Goal: Transaction & Acquisition: Download file/media

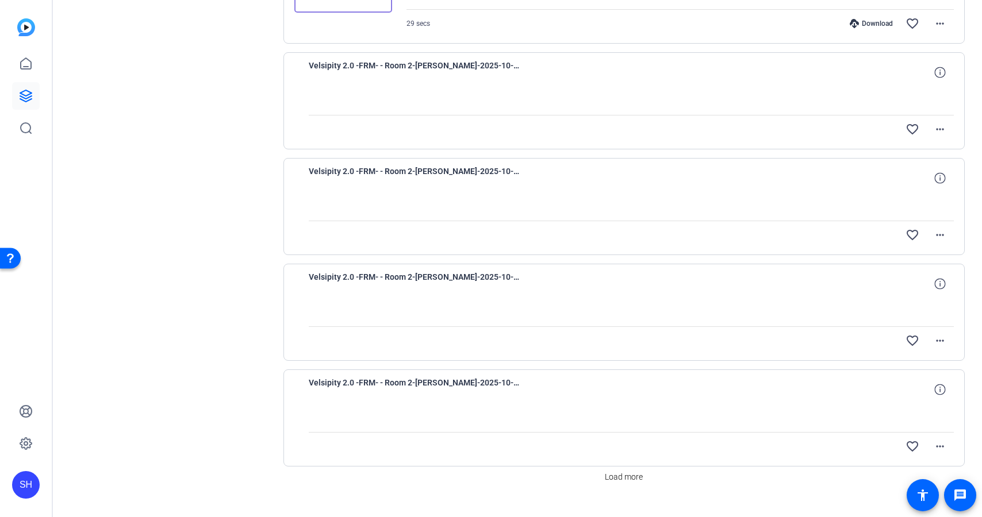
scroll to position [754, 0]
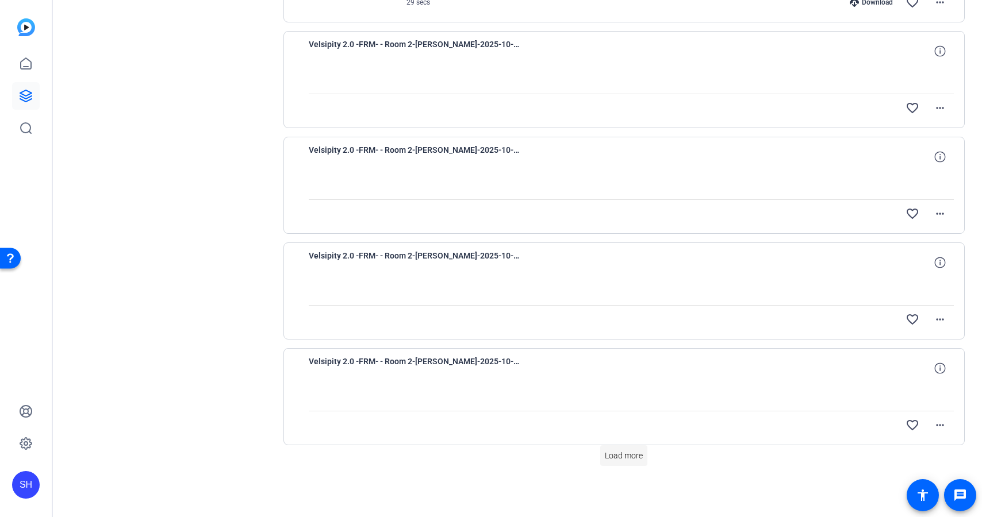
click at [610, 451] on span "Load more" at bounding box center [624, 456] width 38 height 12
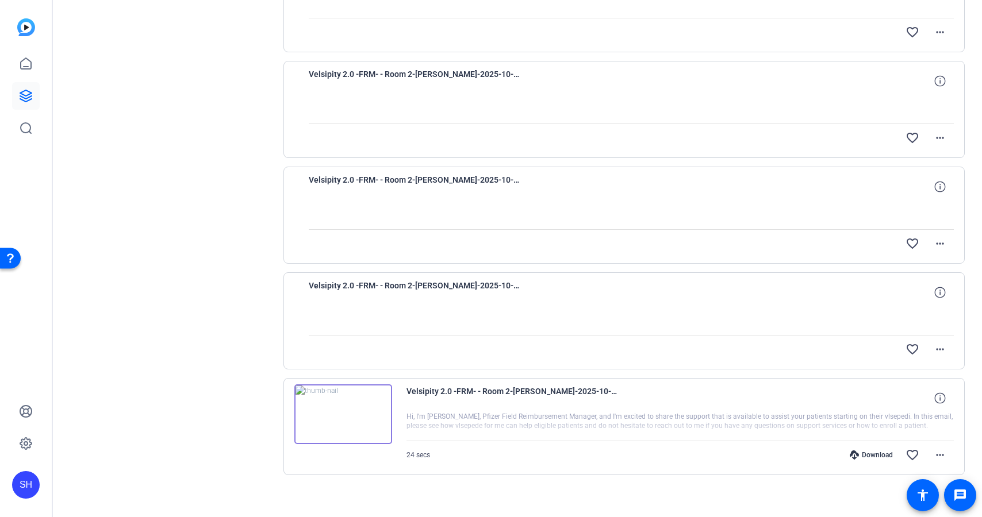
scroll to position [945, 0]
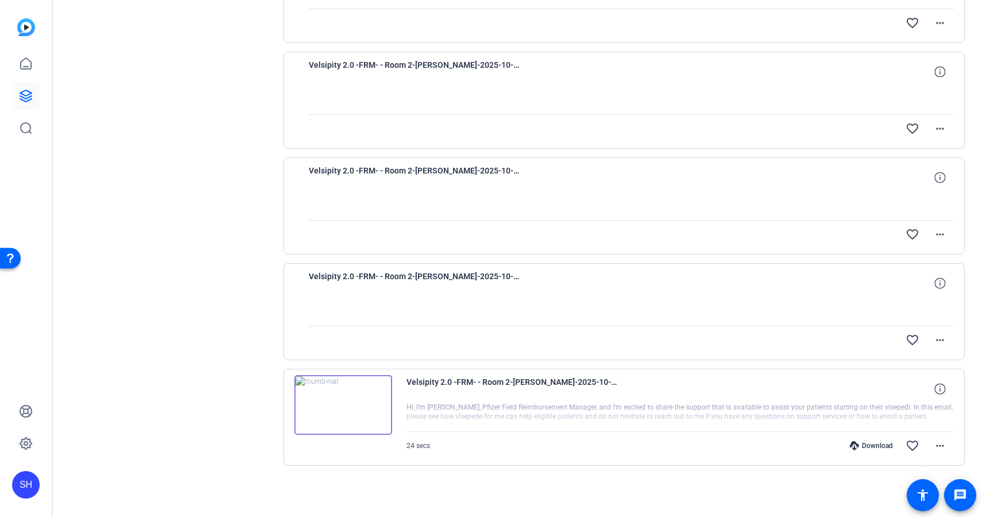
click at [858, 445] on div "Download" at bounding box center [871, 445] width 55 height 9
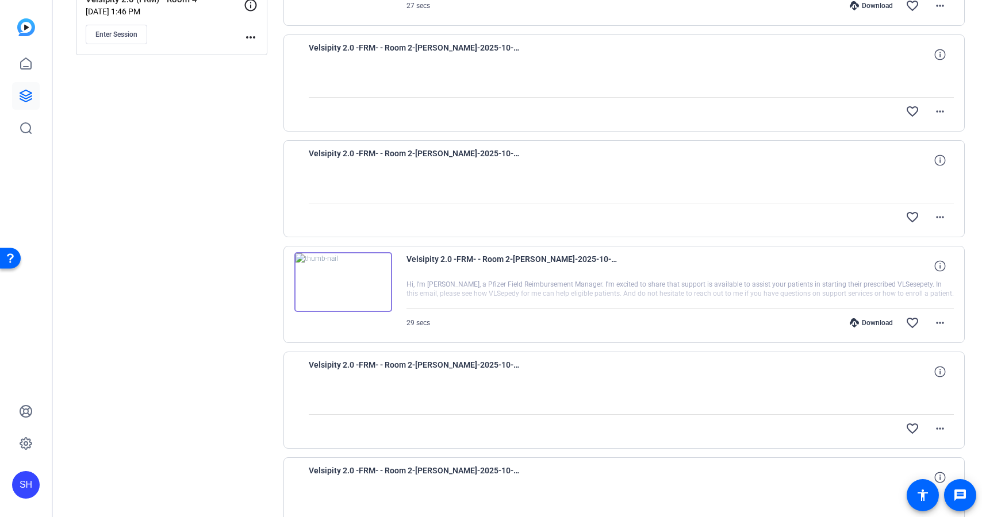
scroll to position [348, 0]
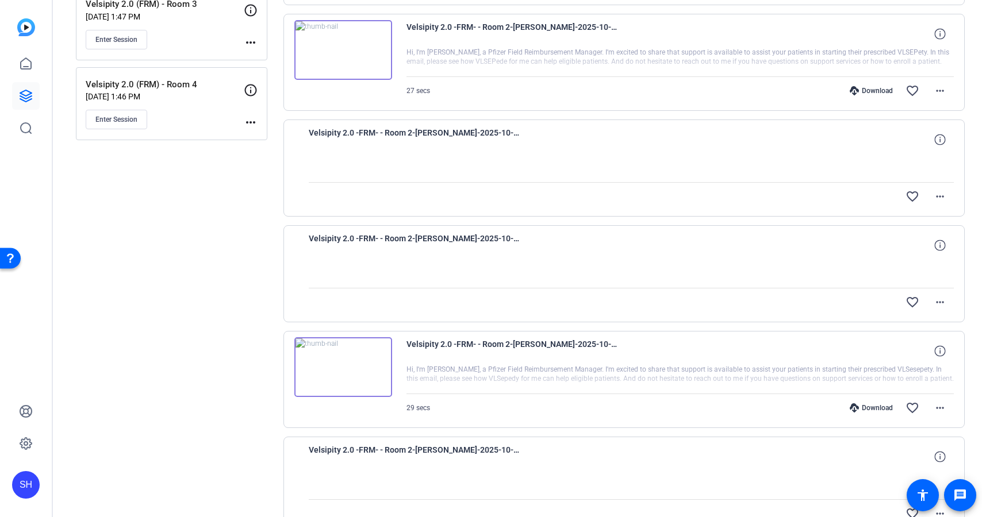
click at [871, 409] on div "Download" at bounding box center [871, 408] width 55 height 9
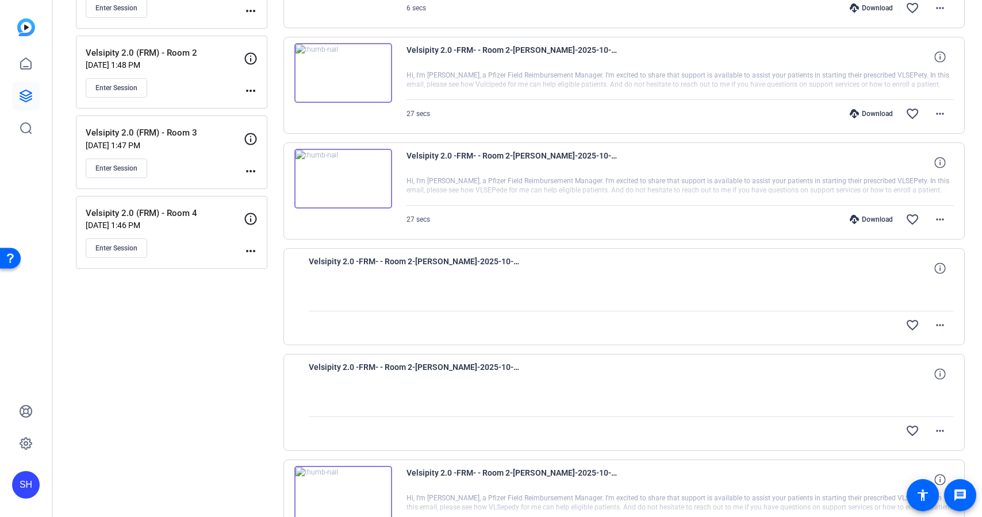
scroll to position [208, 0]
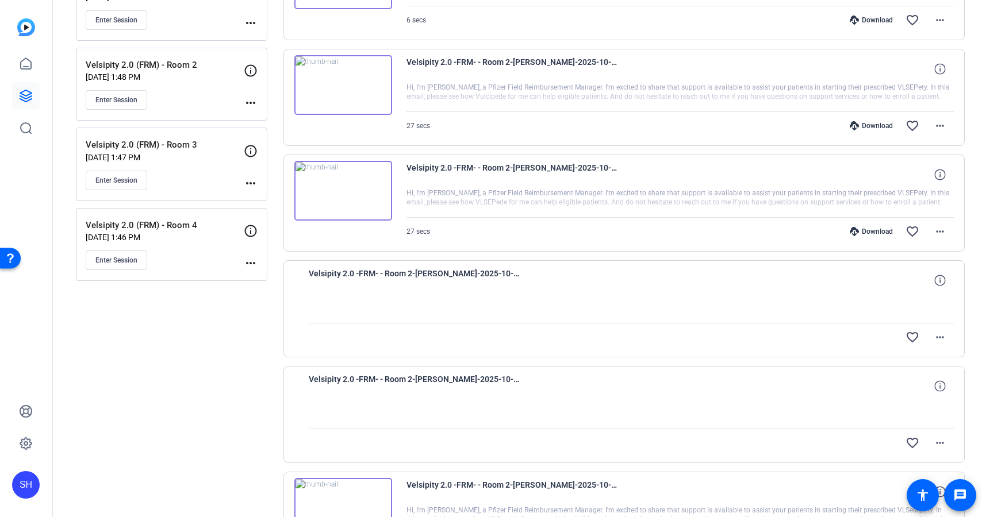
click at [870, 229] on div "Download" at bounding box center [871, 231] width 55 height 9
click at [872, 130] on div "Download" at bounding box center [871, 125] width 55 height 9
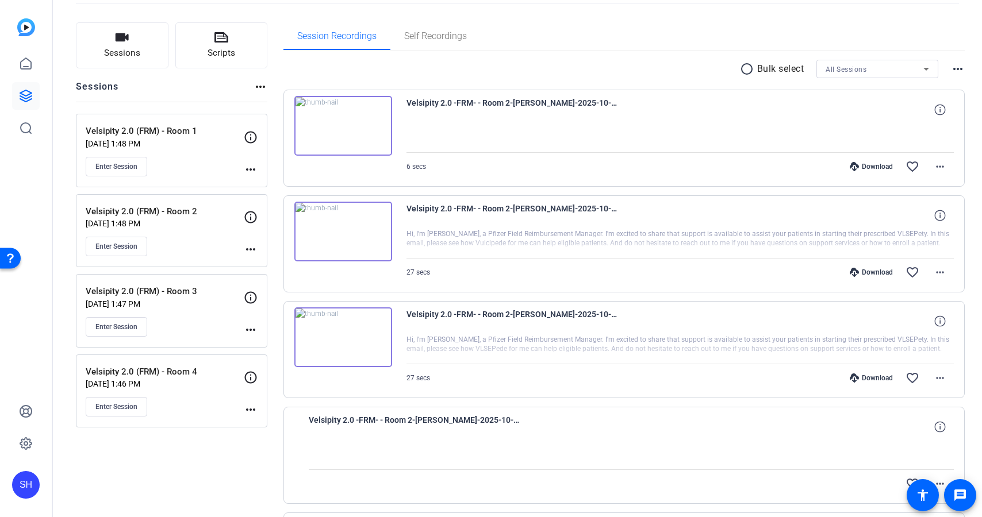
scroll to position [36, 0]
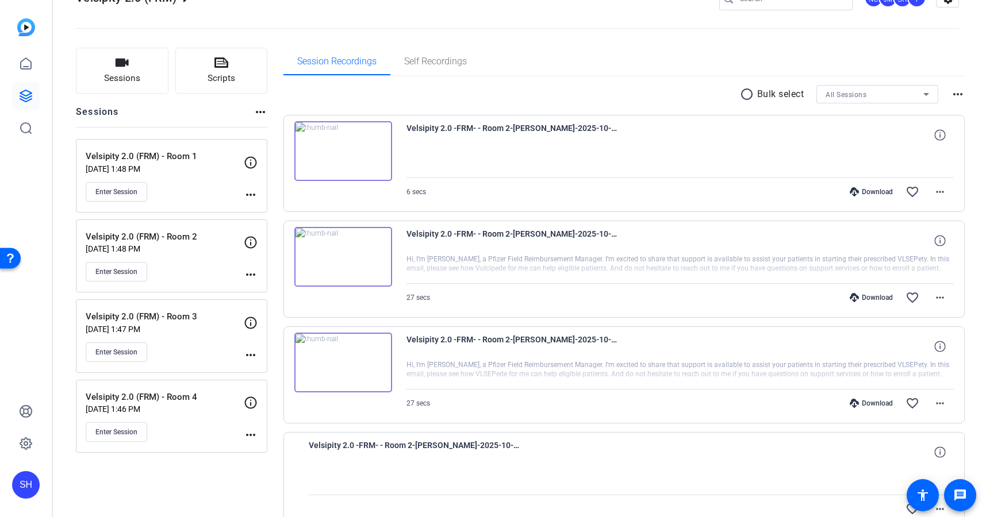
click at [871, 190] on div "Download" at bounding box center [871, 191] width 55 height 9
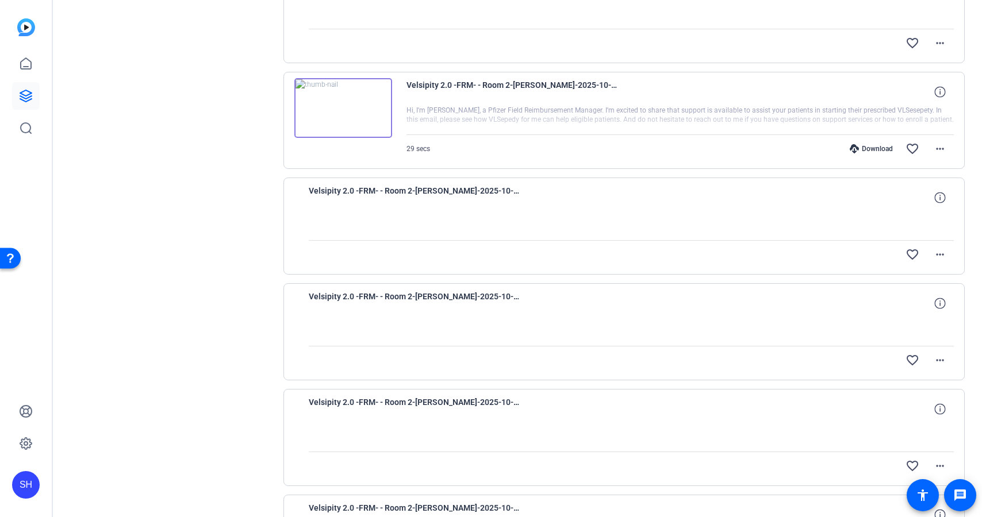
scroll to position [0, 0]
